Goal: Task Accomplishment & Management: Complete application form

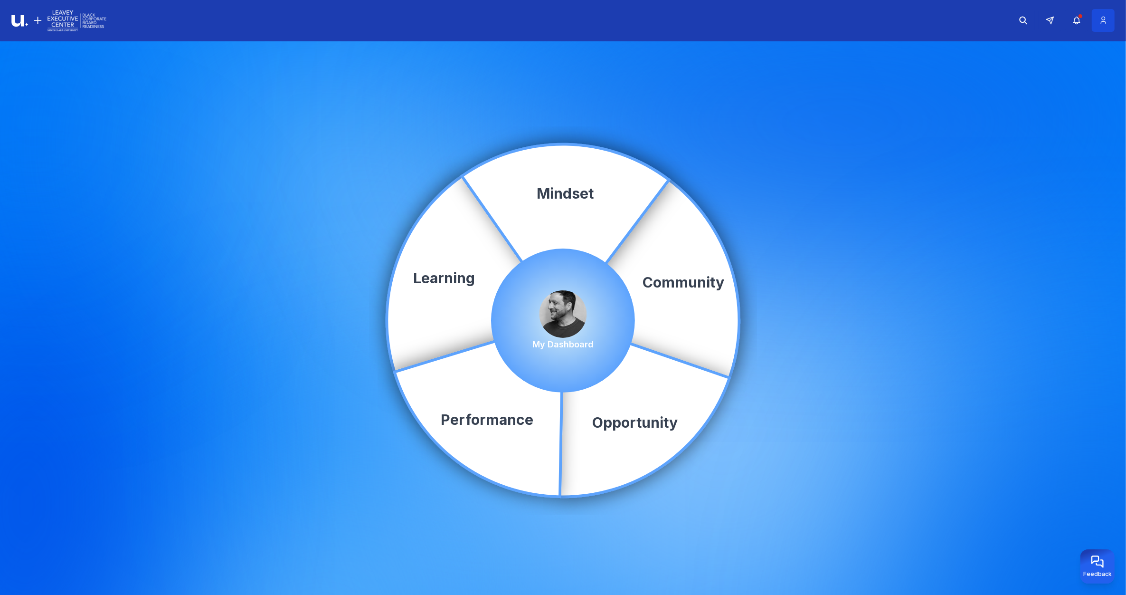
click at [1103, 22] on icon at bounding box center [1104, 20] width 10 height 9
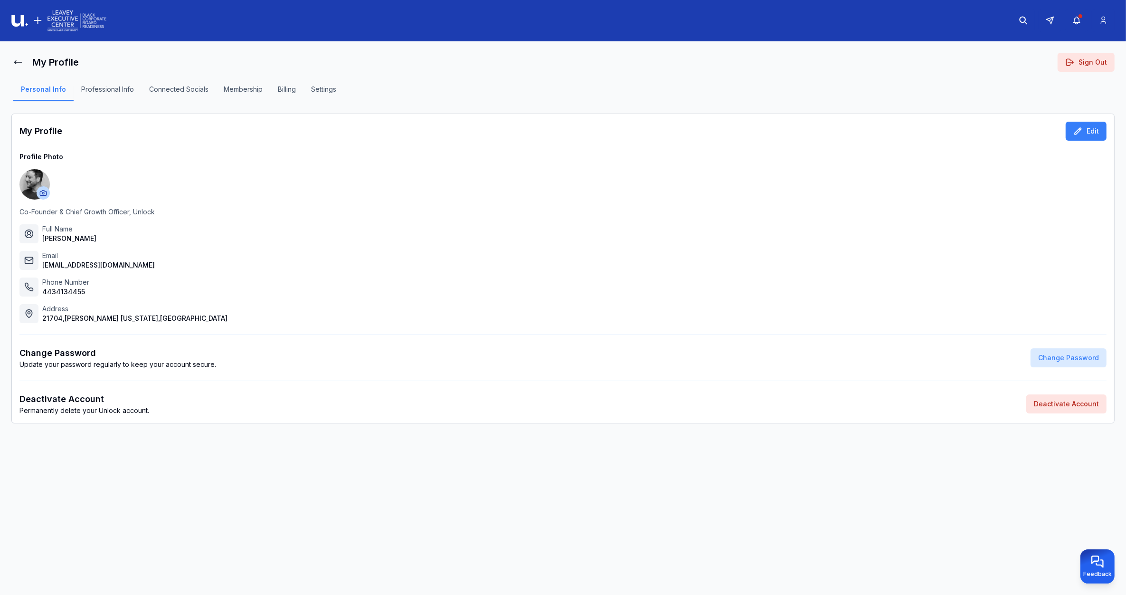
click at [1083, 56] on button "Sign Out" at bounding box center [1086, 62] width 57 height 19
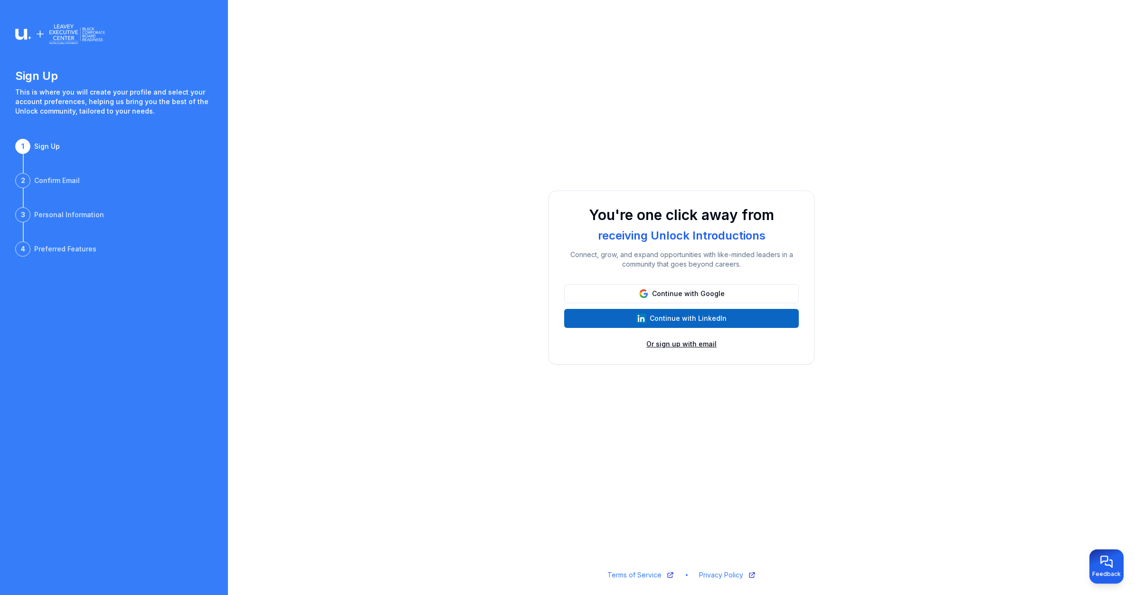
click at [701, 345] on button "Or sign up with email" at bounding box center [681, 343] width 70 height 9
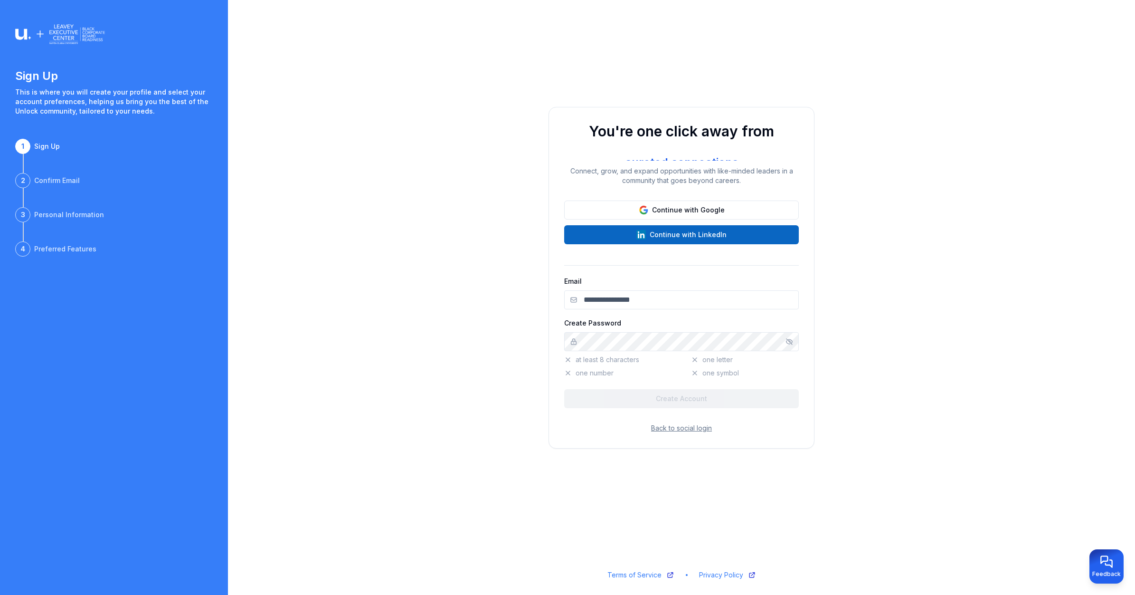
click at [646, 291] on input "Email" at bounding box center [681, 299] width 235 height 19
drag, startPoint x: 943, startPoint y: 82, endPoint x: 968, endPoint y: 34, distance: 54.4
click at [943, 82] on div "You're one click away from receiving Unlock Introductions curated connections e…" at bounding box center [681, 277] width 907 height 555
